Goal: Navigation & Orientation: Find specific page/section

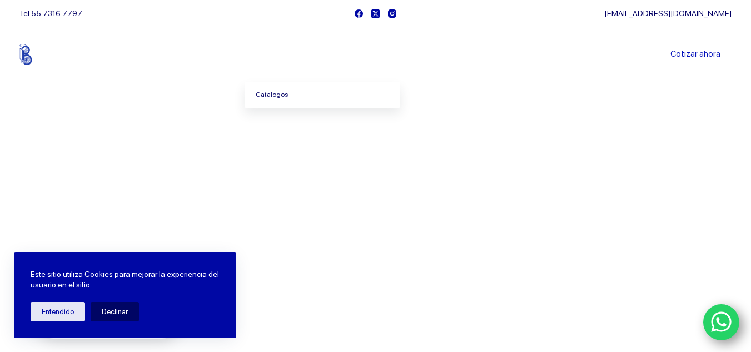
click at [277, 96] on link "Catalogos" at bounding box center [323, 95] width 156 height 26
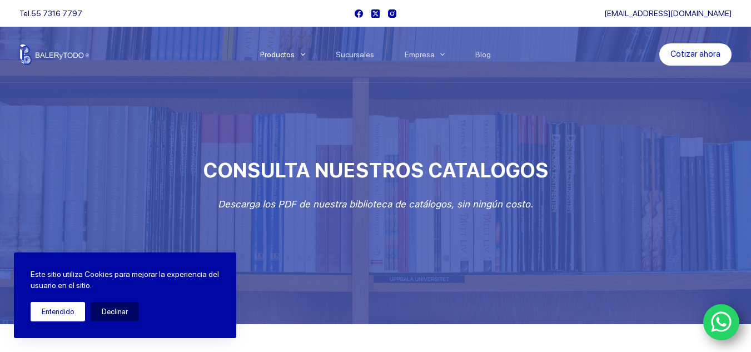
click at [52, 308] on button "Entendido" at bounding box center [58, 311] width 55 height 19
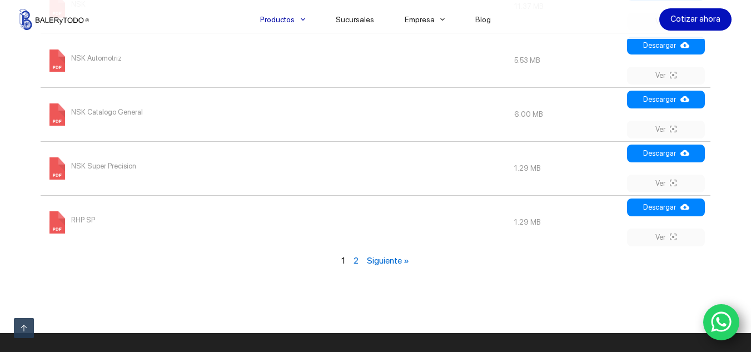
scroll to position [1387, 0]
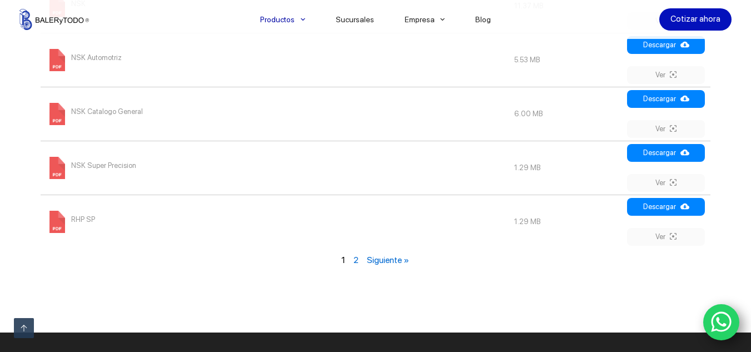
click at [400, 260] on link "Siguiente »" at bounding box center [388, 260] width 42 height 11
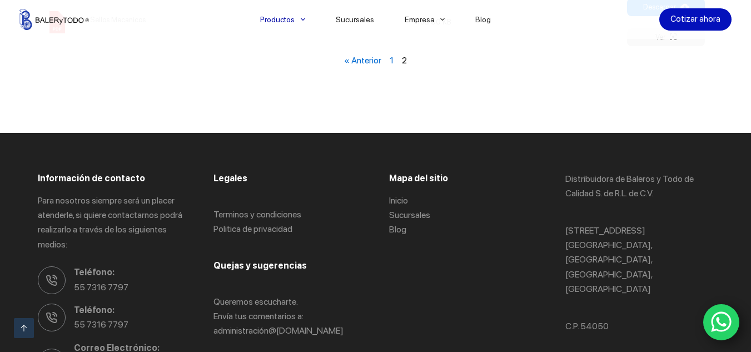
scroll to position [937, 0]
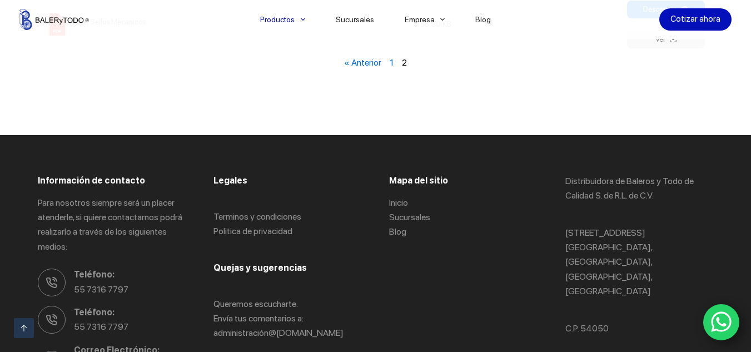
click at [361, 61] on link "« Anterior" at bounding box center [362, 62] width 37 height 11
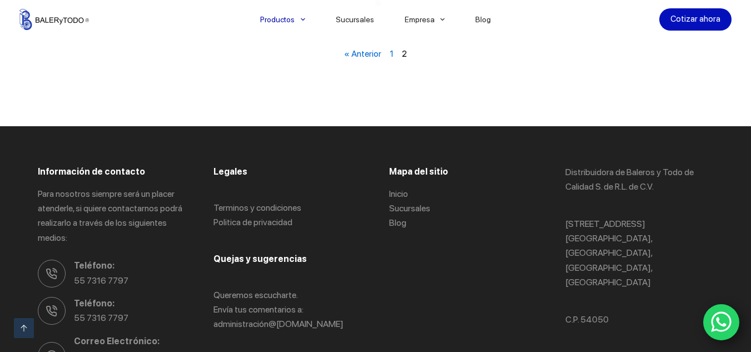
scroll to position [523, 0]
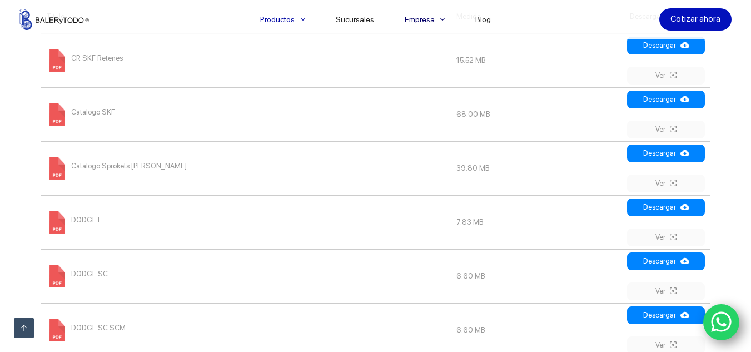
scroll to position [937, 0]
